Goal: Task Accomplishment & Management: Use online tool/utility

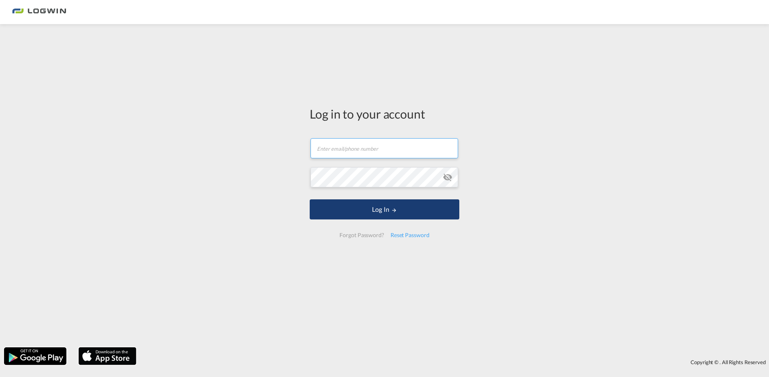
type input "[PERSON_NAME][EMAIL_ADDRESS][PERSON_NAME][DOMAIN_NAME]"
click at [390, 208] on button "Log In" at bounding box center [385, 210] width 150 height 20
